Goal: Task Accomplishment & Management: Manage account settings

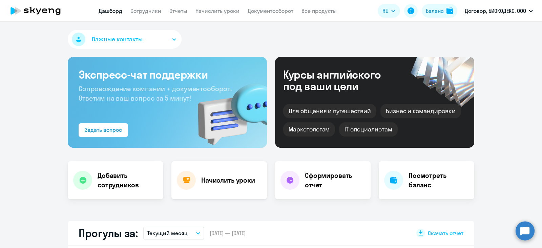
click at [218, 178] on h4 "Начислить уроки" at bounding box center [228, 179] width 54 height 9
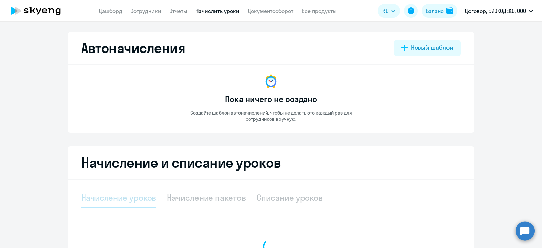
select select "10"
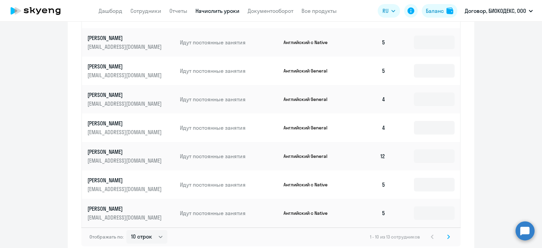
scroll to position [335, 0]
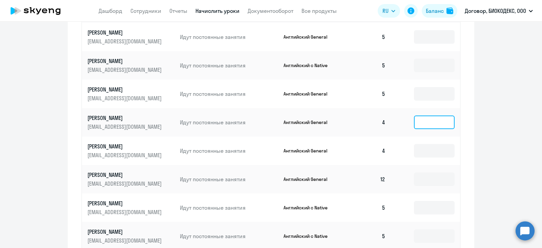
click at [430, 124] on input at bounding box center [434, 123] width 41 height 14
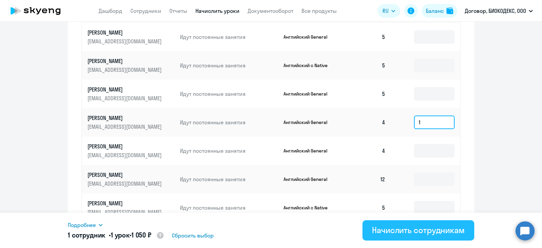
type input "1"
click at [410, 234] on div "Начислить сотрудникам" at bounding box center [418, 230] width 93 height 11
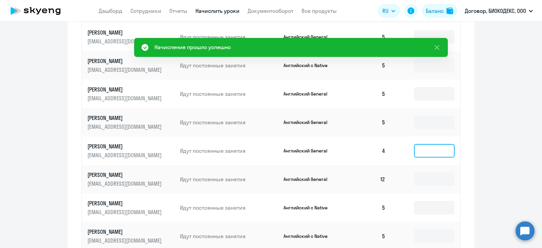
click at [415, 151] on input at bounding box center [434, 151] width 41 height 14
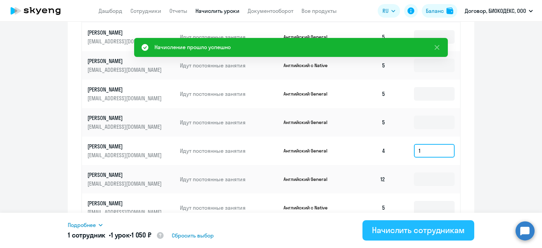
type input "1"
click at [386, 233] on div "Начислить сотрудникам" at bounding box center [418, 230] width 93 height 11
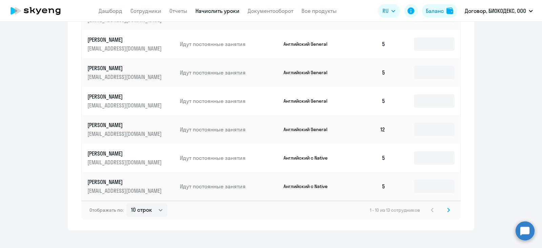
scroll to position [394, 0]
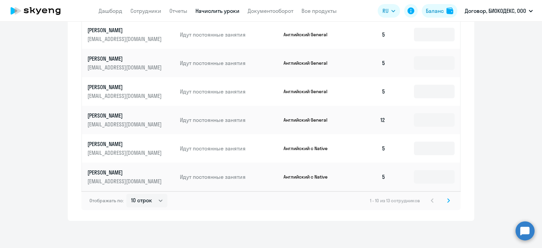
click at [446, 197] on svg-icon at bounding box center [448, 200] width 8 height 8
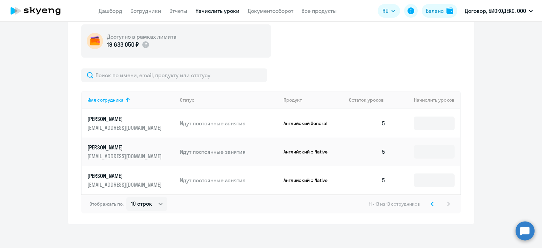
scroll to position [192, 0]
click at [431, 204] on icon at bounding box center [432, 204] width 2 height 4
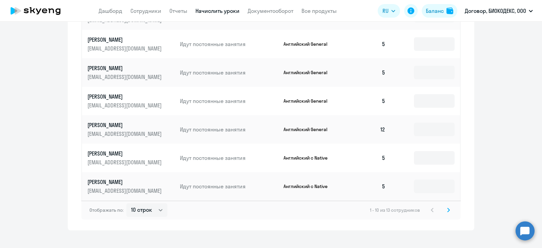
scroll to position [393, 0]
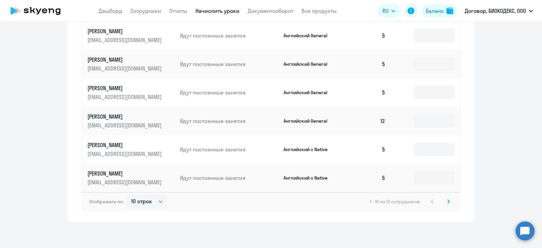
click at [447, 202] on icon at bounding box center [448, 201] width 3 height 5
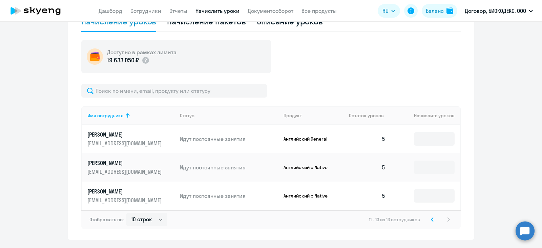
scroll to position [176, 0]
